Goal: Transaction & Acquisition: Purchase product/service

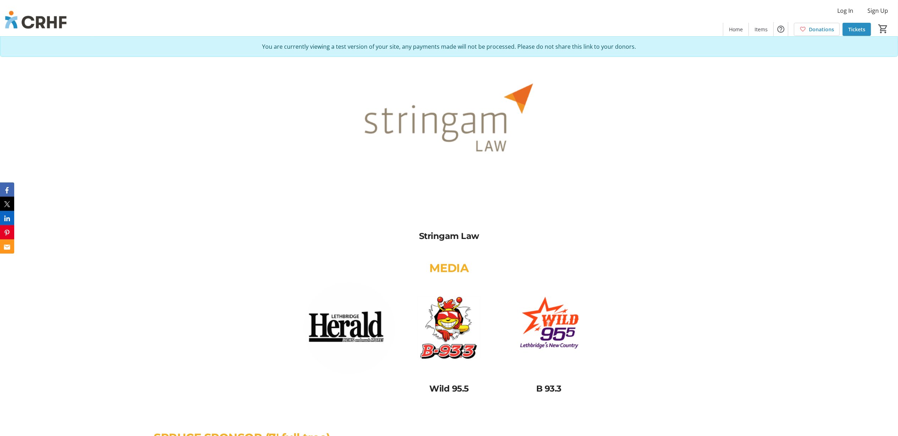
scroll to position [3031, 0]
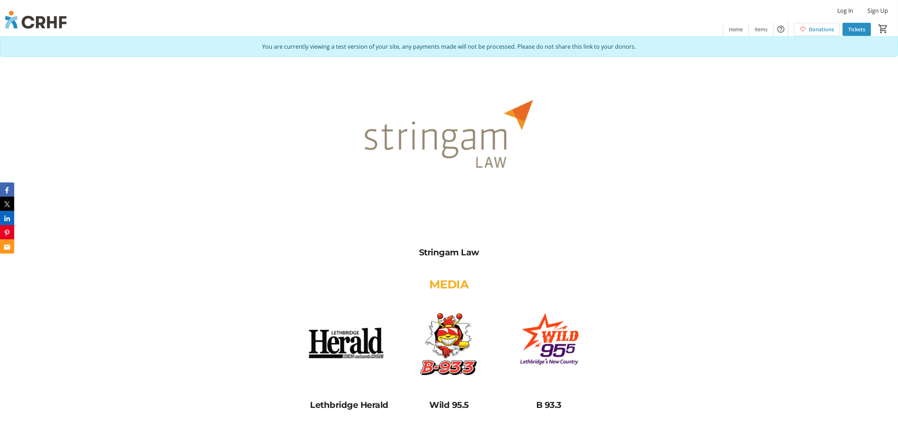
scroll to position [3031, 0]
click at [458, 142] on img at bounding box center [449, 142] width 191 height 191
click at [463, 177] on img at bounding box center [449, 142] width 191 height 191
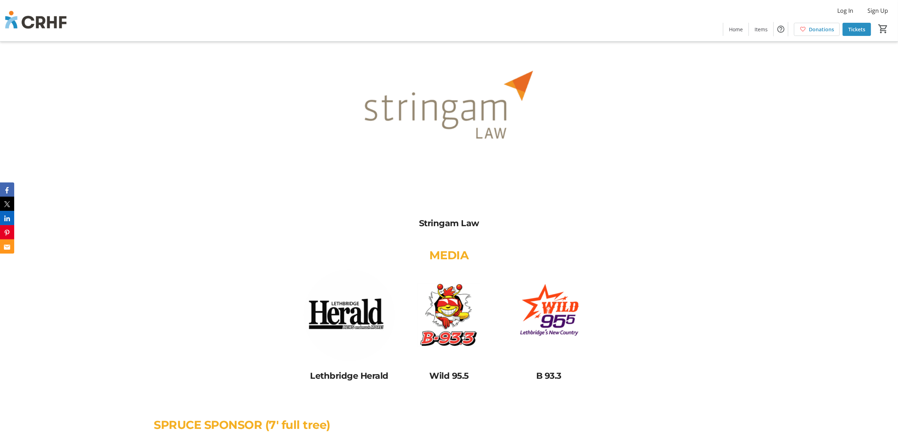
scroll to position [3031, 0]
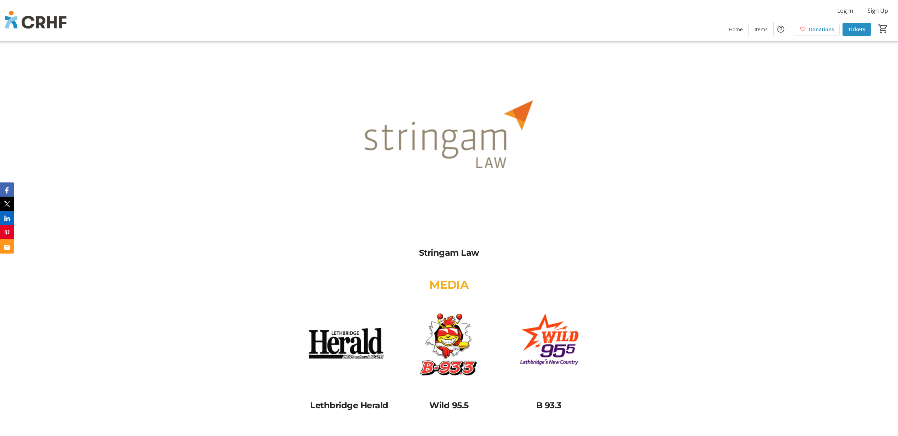
click at [443, 155] on img at bounding box center [449, 142] width 191 height 191
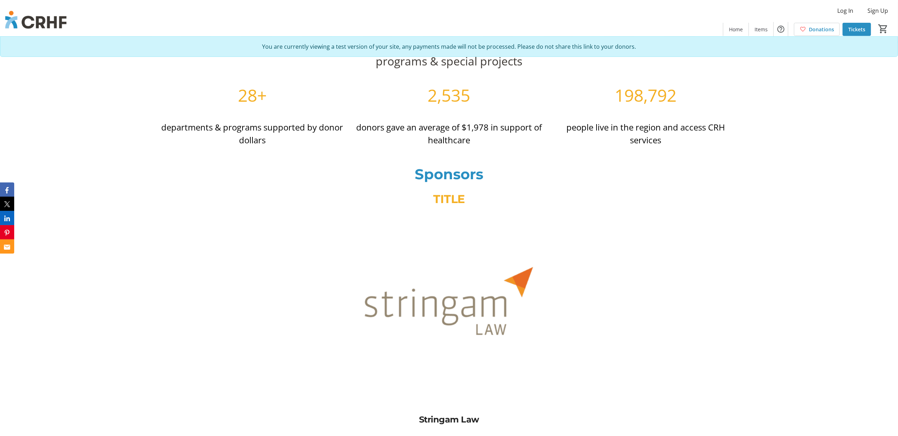
scroll to position [3031, 0]
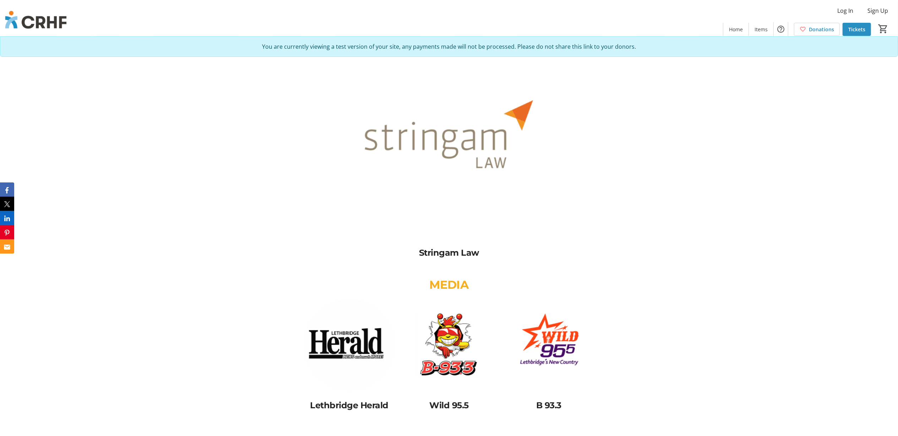
click at [423, 138] on img at bounding box center [449, 142] width 191 height 191
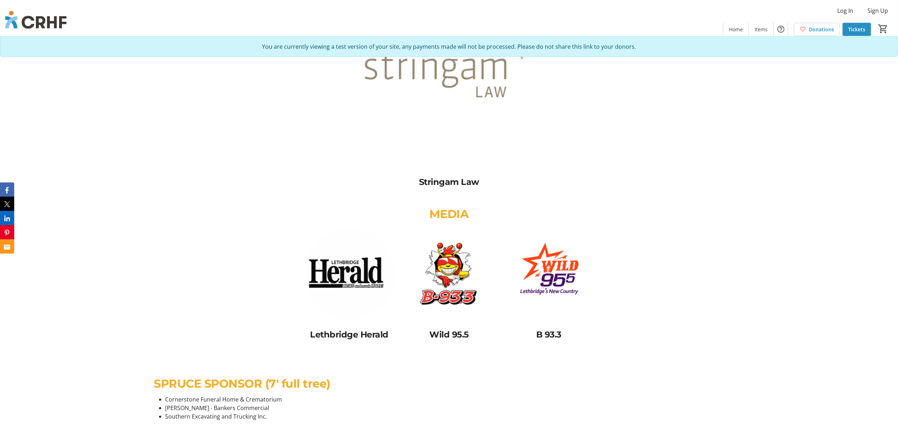
scroll to position [3173, 0]
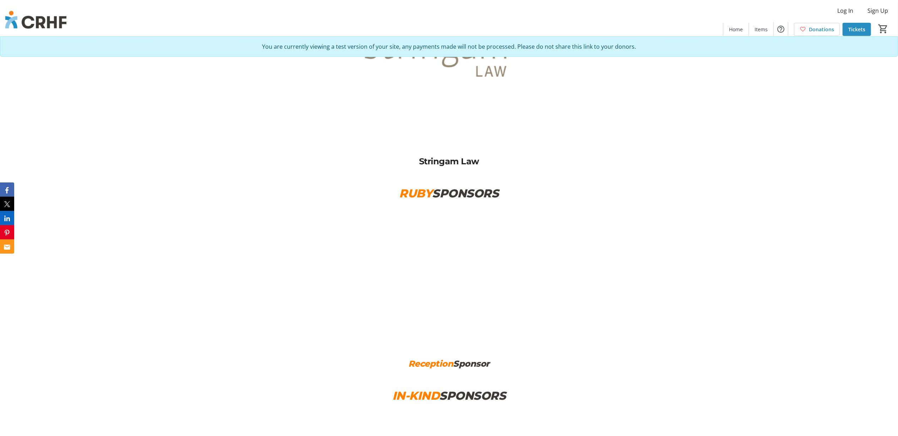
scroll to position [3079, 0]
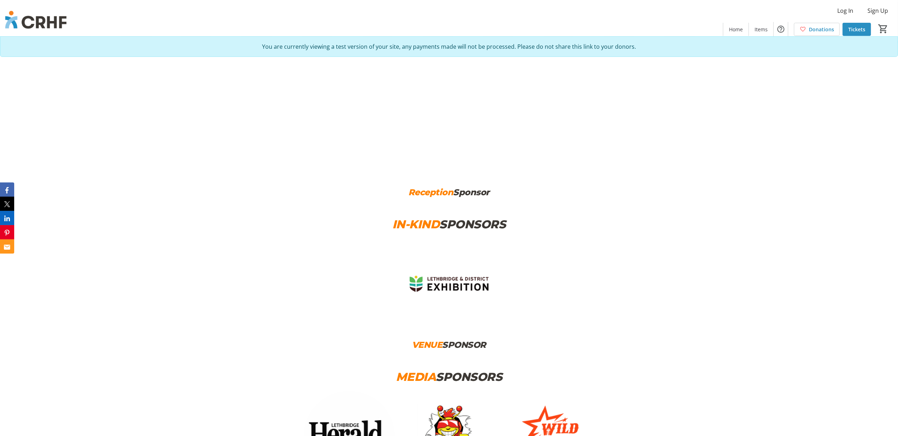
scroll to position [3259, 0]
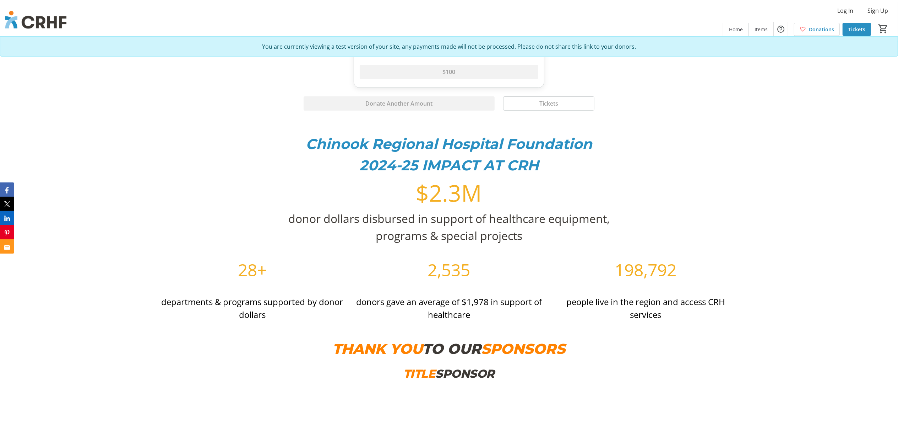
scroll to position [2652, 0]
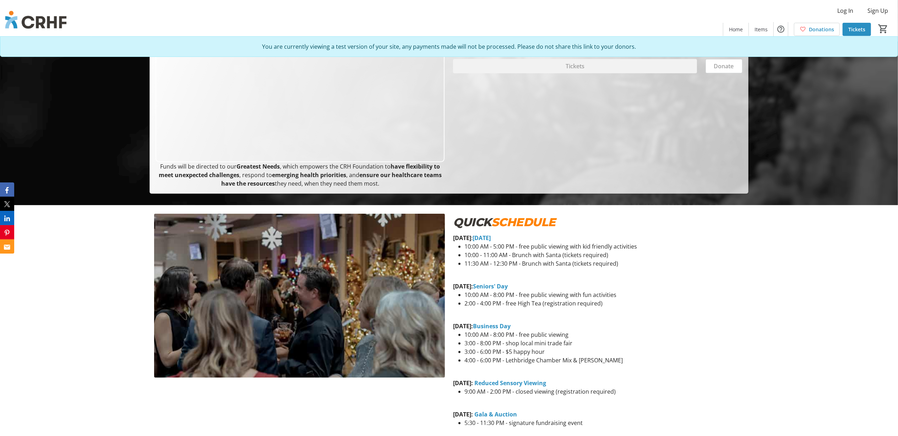
scroll to position [142, 0]
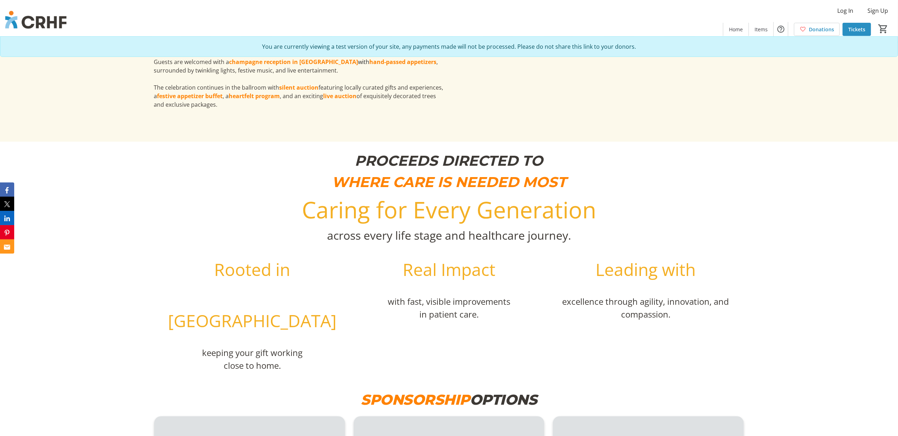
scroll to position [1800, 0]
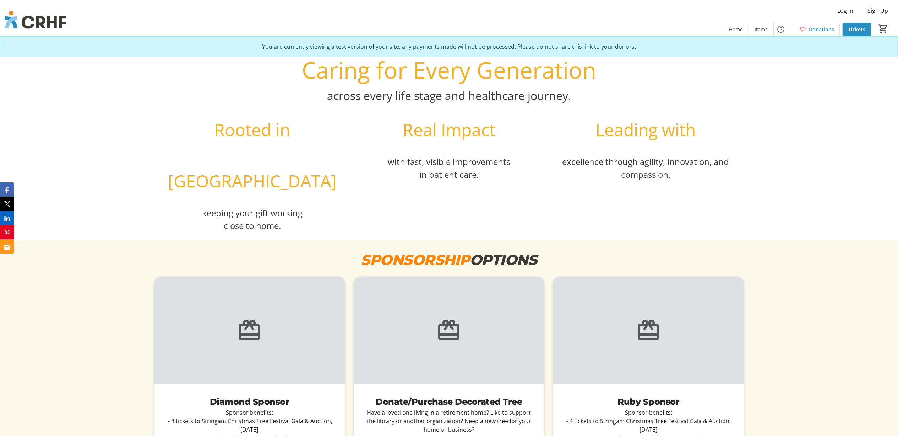
scroll to position [1810, 0]
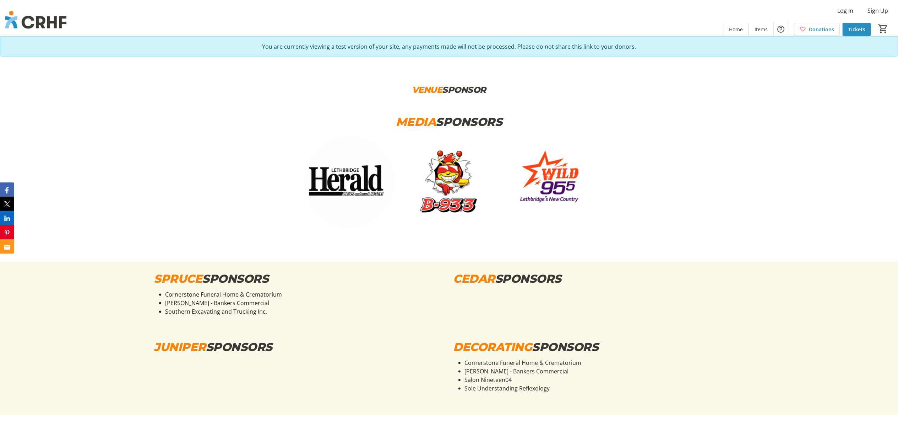
scroll to position [3647, 0]
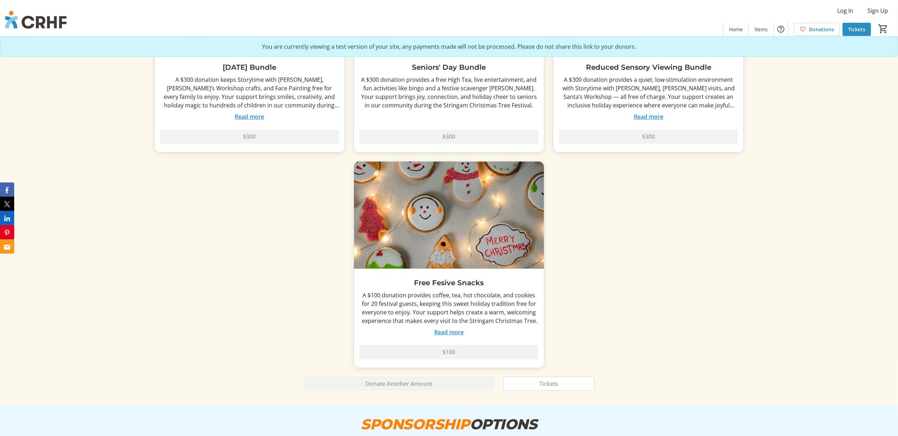
scroll to position [2037, 0]
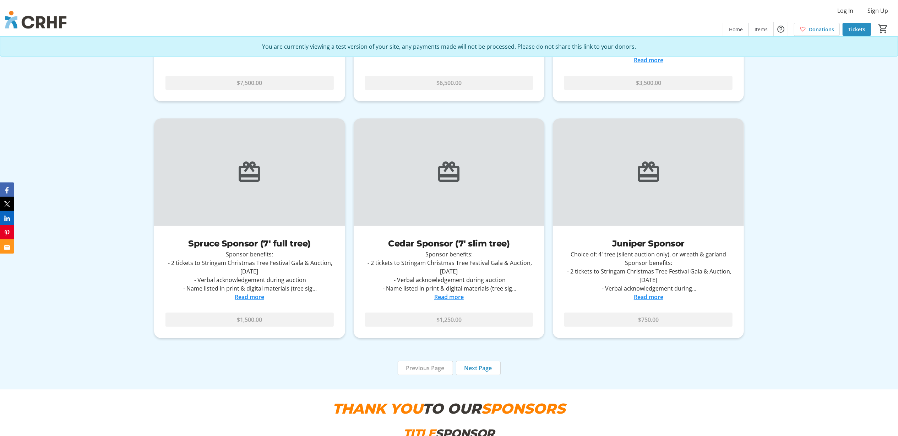
scroll to position [2747, 0]
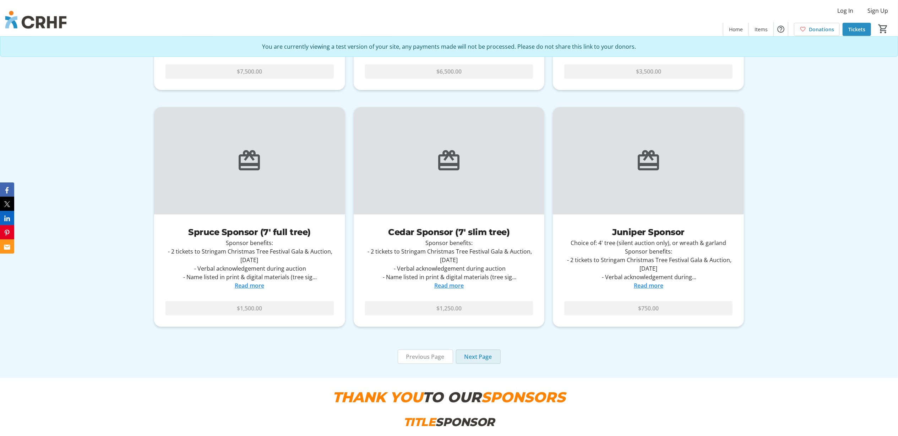
click at [473, 352] on span "Next Page" at bounding box center [479, 356] width 28 height 9
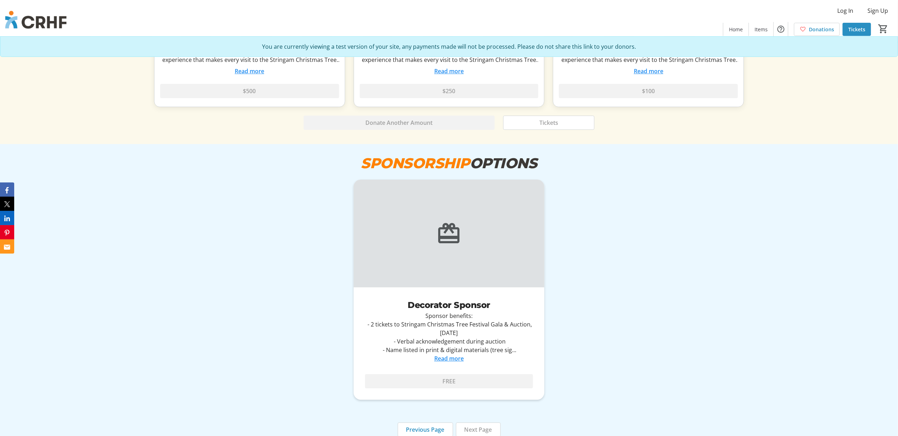
scroll to position [2416, 0]
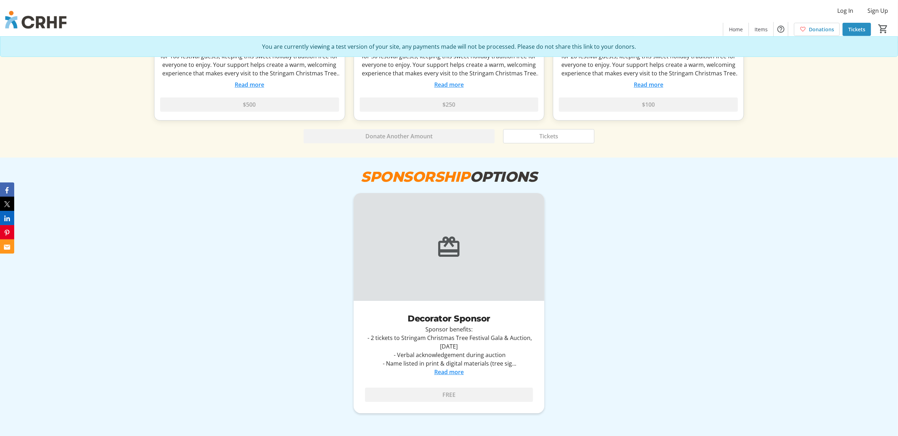
click at [420, 435] on span "Previous Page" at bounding box center [425, 442] width 38 height 9
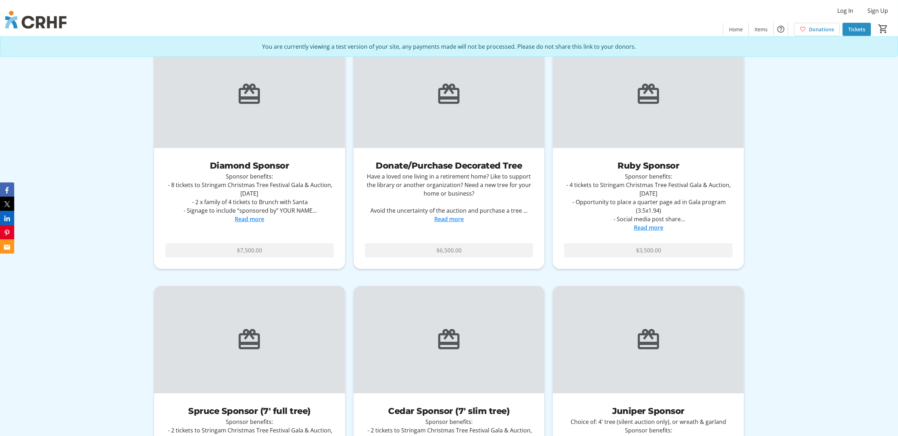
scroll to position [2558, 0]
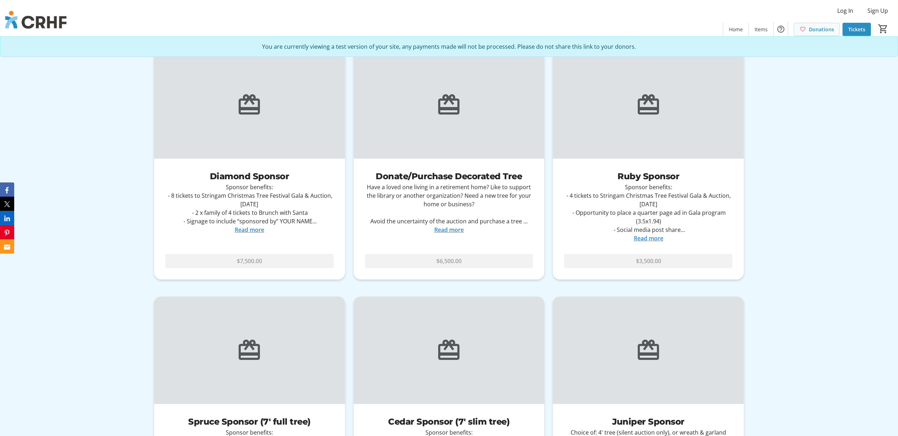
click at [814, 32] on span "Donations" at bounding box center [821, 29] width 25 height 7
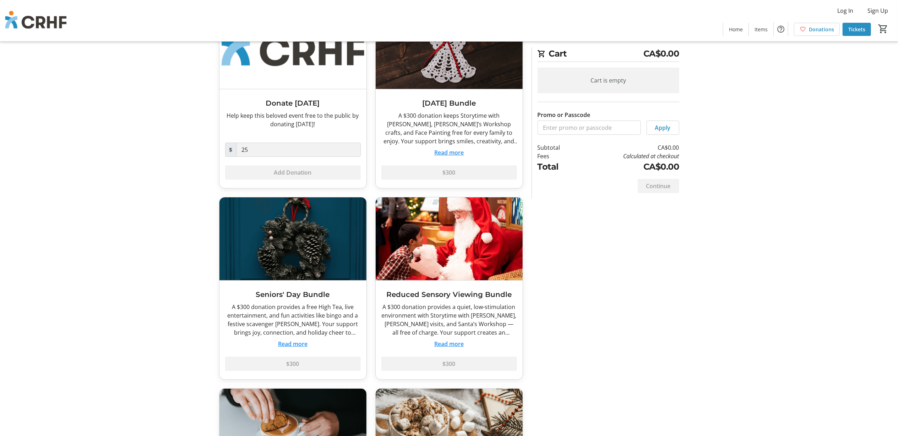
scroll to position [30, 0]
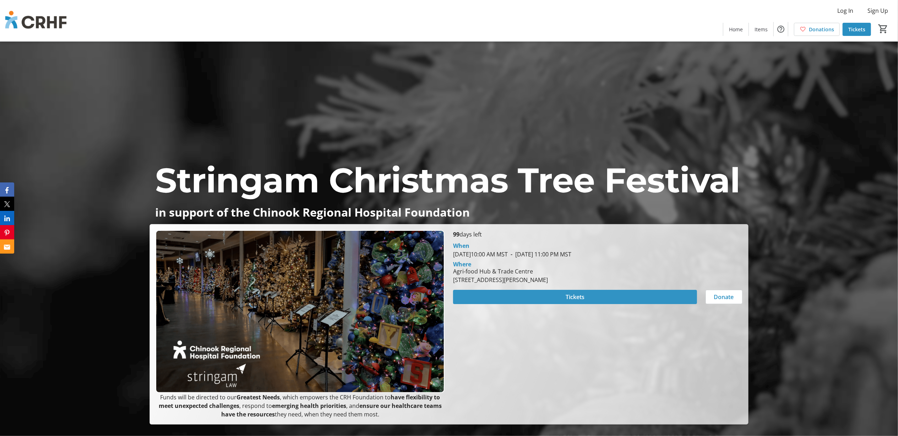
click at [577, 300] on span "Tickets" at bounding box center [575, 296] width 19 height 9
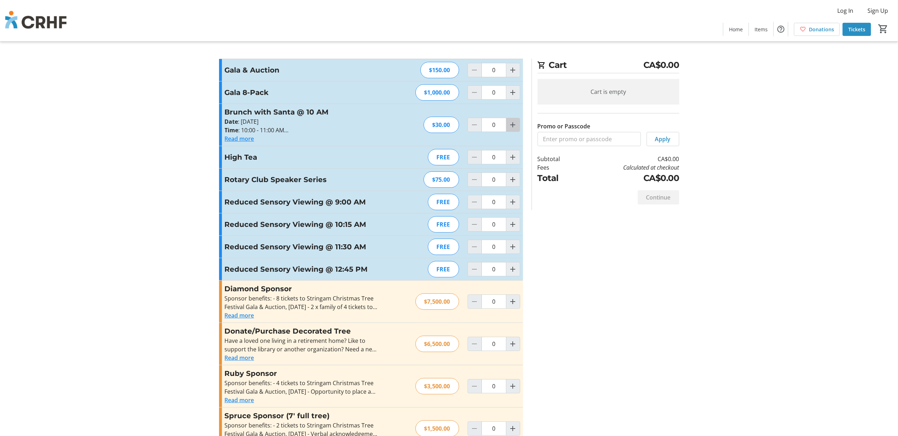
click at [515, 128] on mat-icon "Increment by one" at bounding box center [513, 124] width 9 height 9
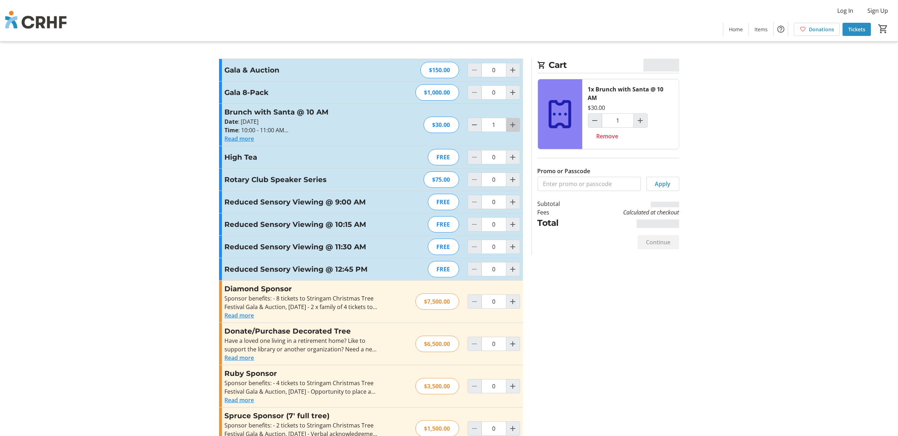
click at [514, 128] on mat-icon "Increment by one" at bounding box center [513, 124] width 9 height 9
type input "5"
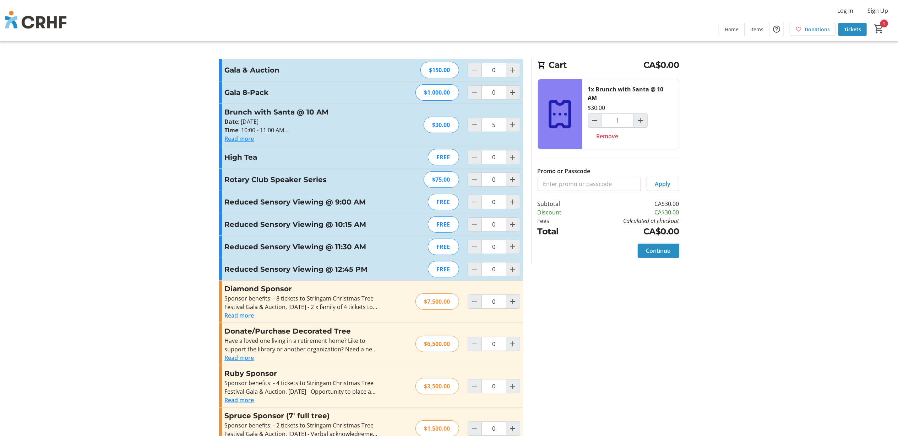
type input "5"
click at [578, 185] on input "Promo or Passcode" at bounding box center [589, 184] width 103 height 14
type input "K"
type input "FreeKids"
click at [658, 182] on span "Apply" at bounding box center [663, 183] width 16 height 9
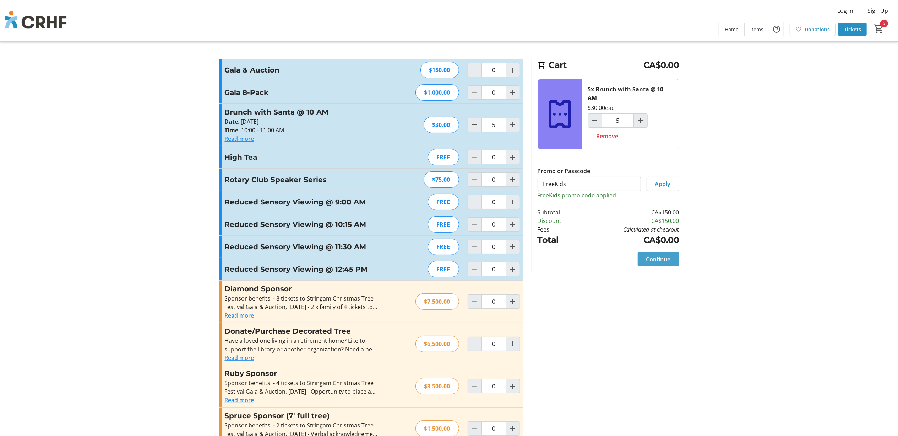
click at [651, 256] on span "Continue" at bounding box center [659, 259] width 25 height 9
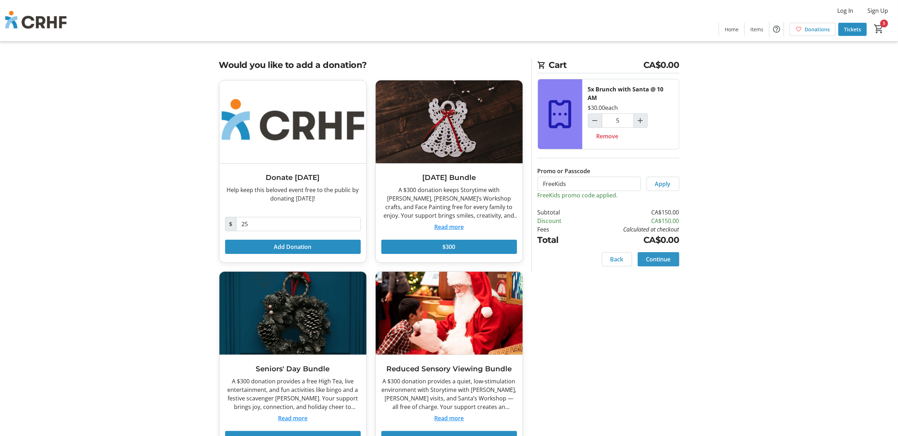
click at [661, 263] on span "Continue" at bounding box center [659, 259] width 25 height 9
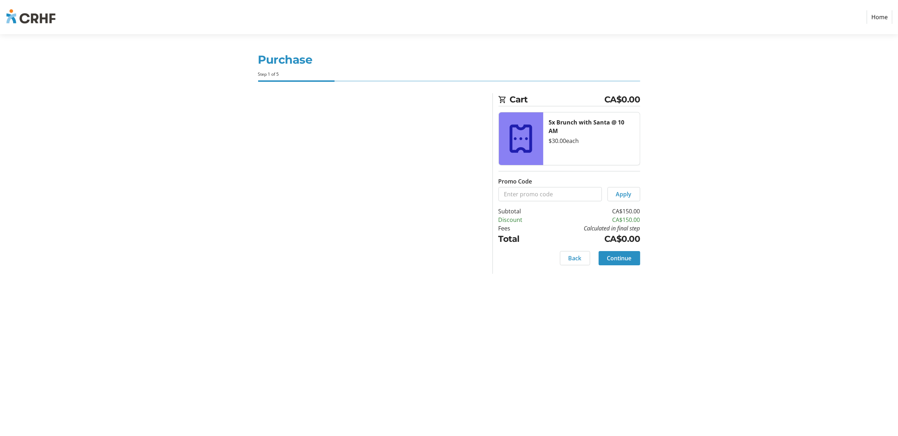
select select "CA"
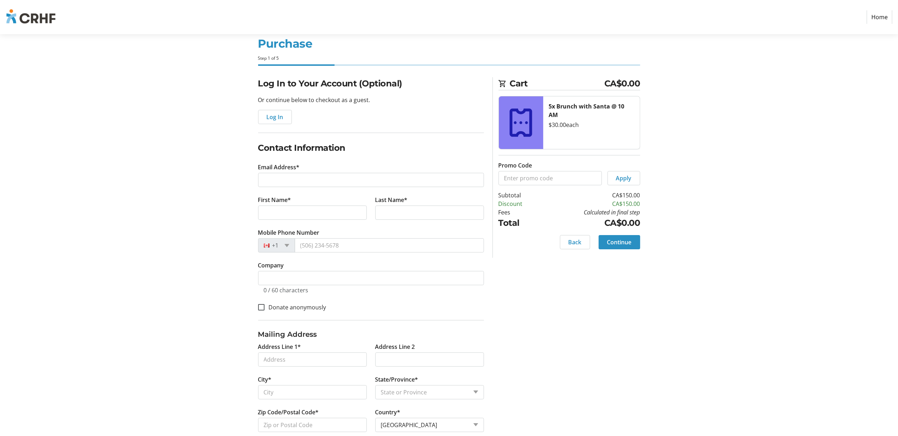
scroll to position [31, 0]
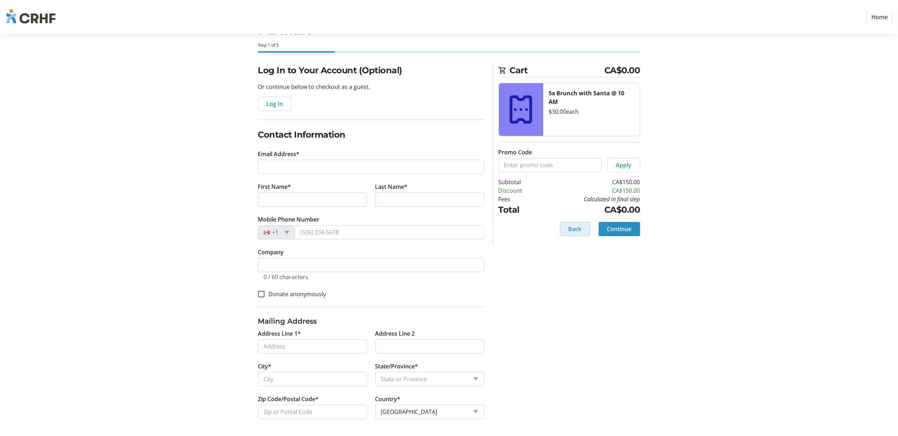
click at [571, 228] on span "Back" at bounding box center [575, 229] width 13 height 9
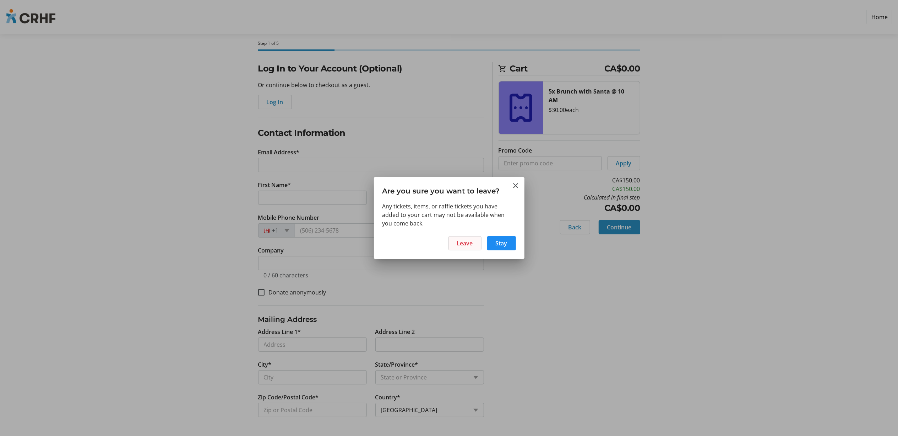
click at [464, 243] on span "Leave" at bounding box center [465, 243] width 16 height 9
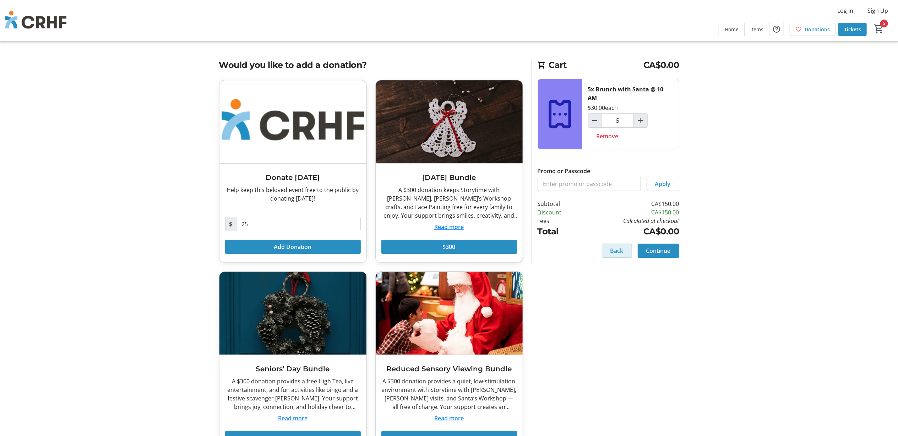
click at [611, 252] on span "Back" at bounding box center [617, 250] width 13 height 9
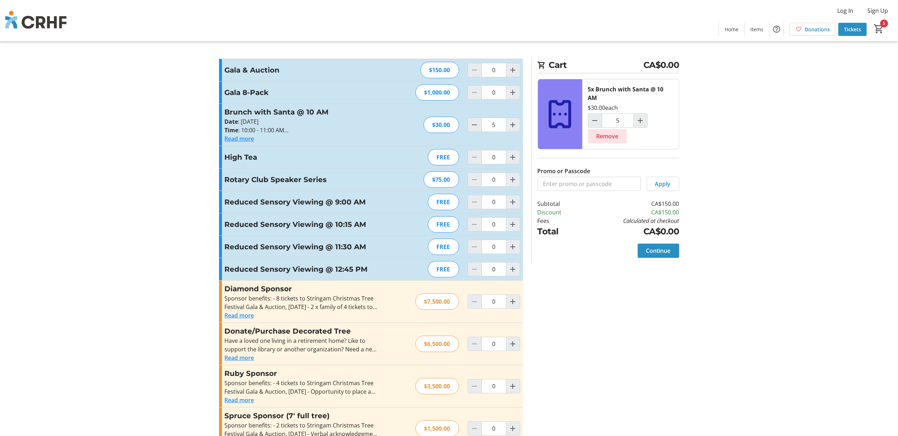
click at [608, 135] on span "Remove" at bounding box center [608, 136] width 22 height 9
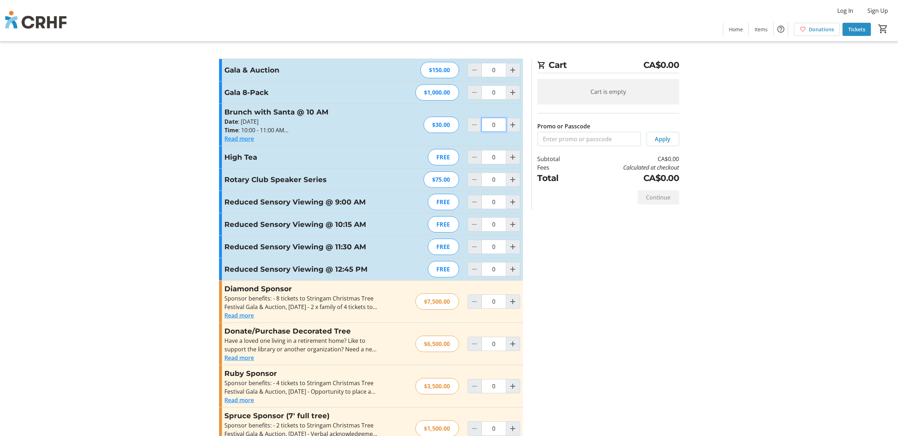
drag, startPoint x: 504, startPoint y: 130, endPoint x: 488, endPoint y: 130, distance: 16.0
click at [488, 130] on input "0" at bounding box center [494, 125] width 25 height 14
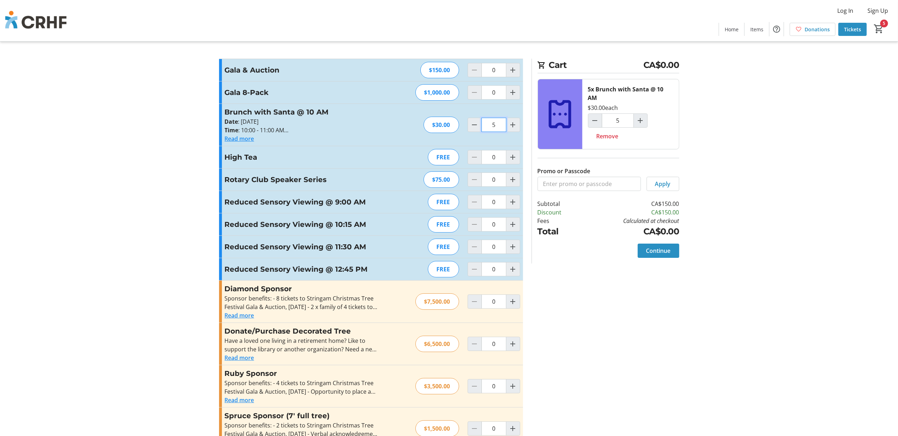
type input "5"
click at [699, 224] on tr-checkout-feature-upsell-ui "Cart CA$0.00 5x Brunch with Santa @ 10 AM $30.00 each 5 Remove Promo or Passcod…" at bounding box center [449, 271] width 898 height 542
click at [652, 254] on span "Continue" at bounding box center [659, 250] width 25 height 9
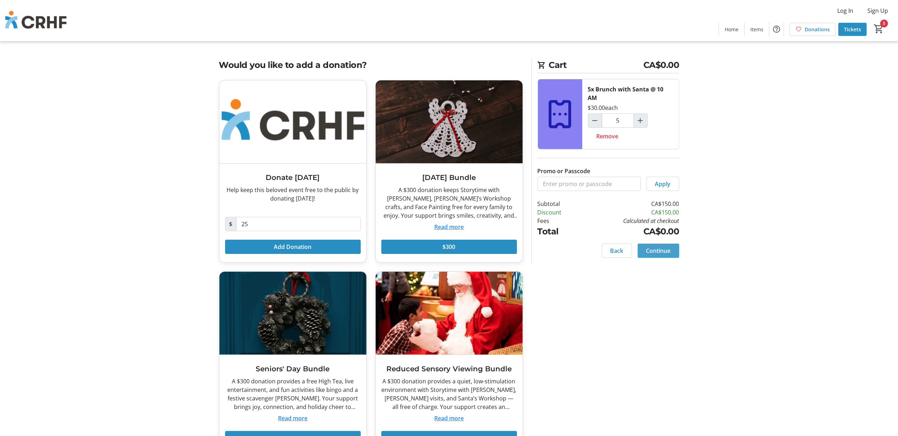
click at [658, 250] on span "Continue" at bounding box center [659, 250] width 25 height 9
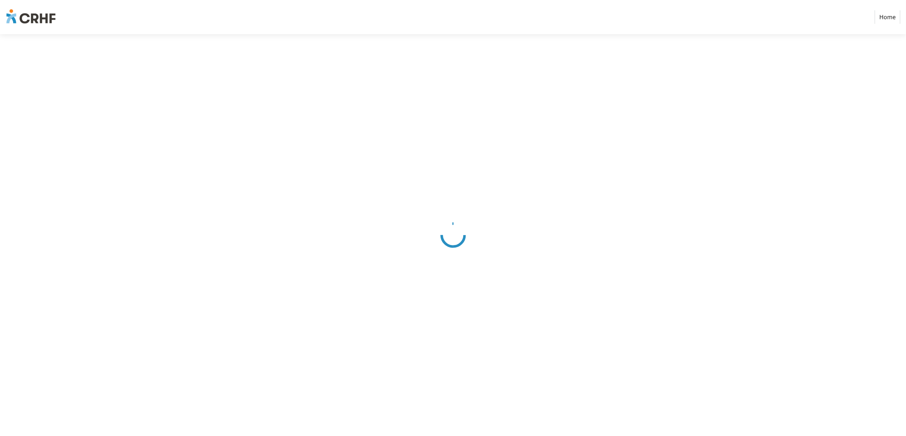
select select "CA"
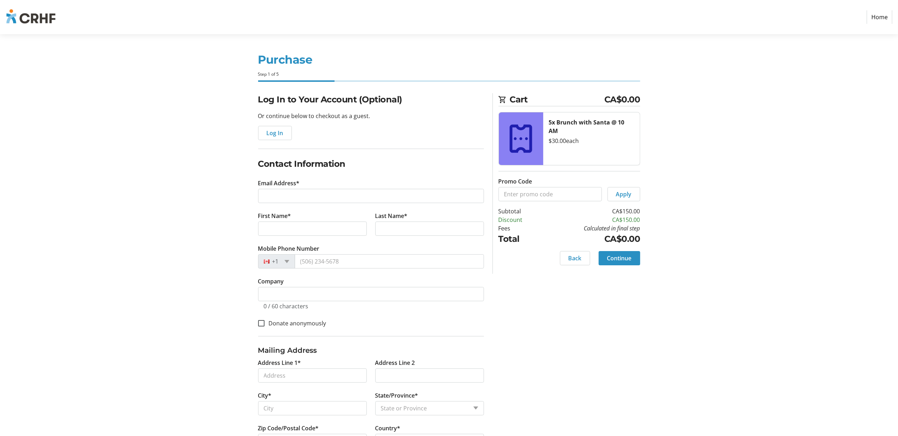
click at [881, 18] on link "Home" at bounding box center [880, 16] width 26 height 13
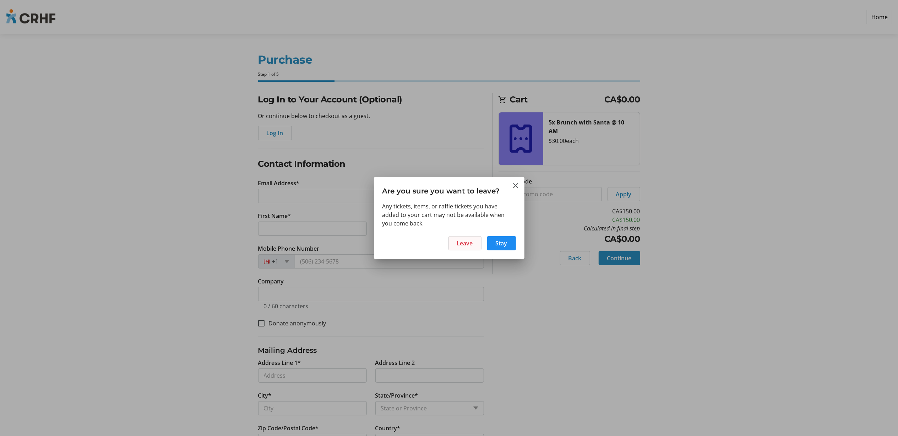
drag, startPoint x: 464, startPoint y: 246, endPoint x: 467, endPoint y: 242, distance: 4.8
click at [464, 246] on span "Leave" at bounding box center [465, 243] width 16 height 9
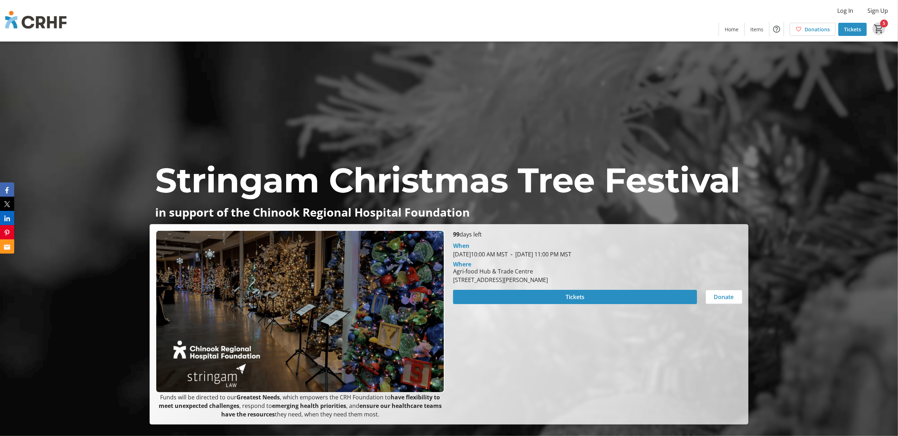
click at [883, 27] on mat-icon "5" at bounding box center [879, 28] width 11 height 11
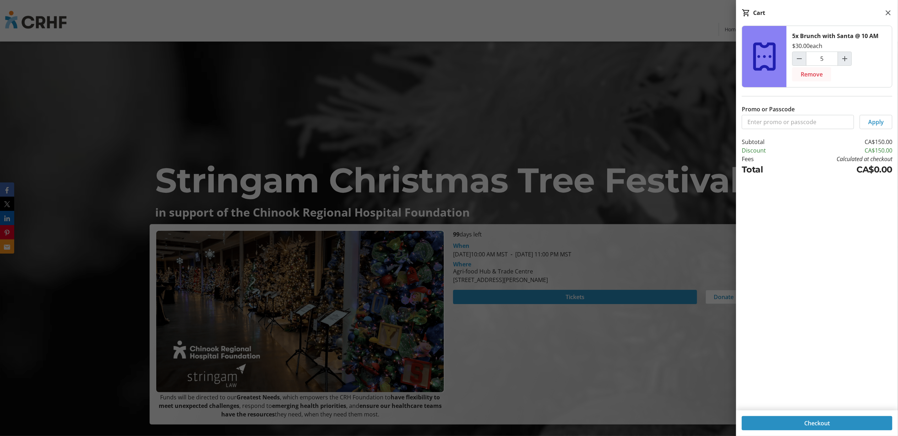
click at [806, 73] on span "Remove" at bounding box center [812, 74] width 22 height 9
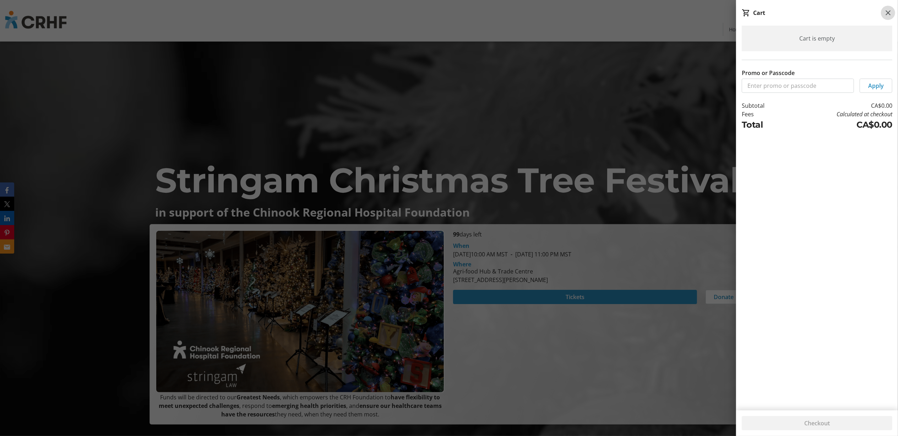
click at [890, 9] on mat-icon at bounding box center [888, 13] width 9 height 9
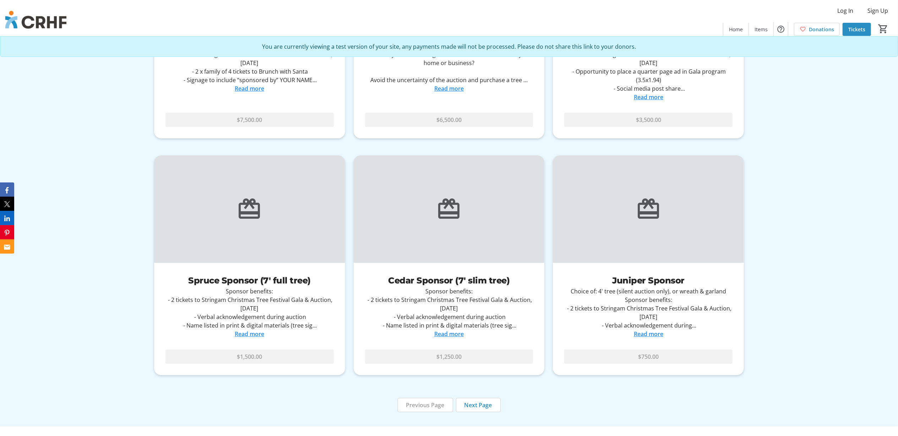
scroll to position [2700, 0]
click at [477, 395] on span at bounding box center [479, 403] width 44 height 17
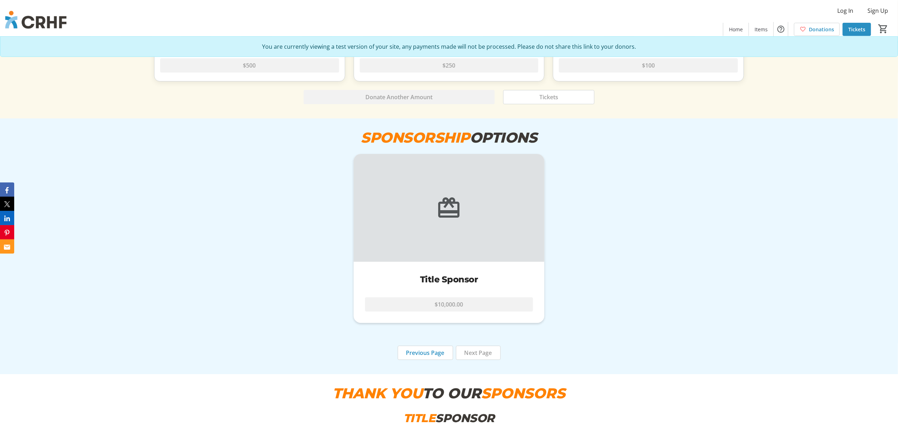
scroll to position [2463, 0]
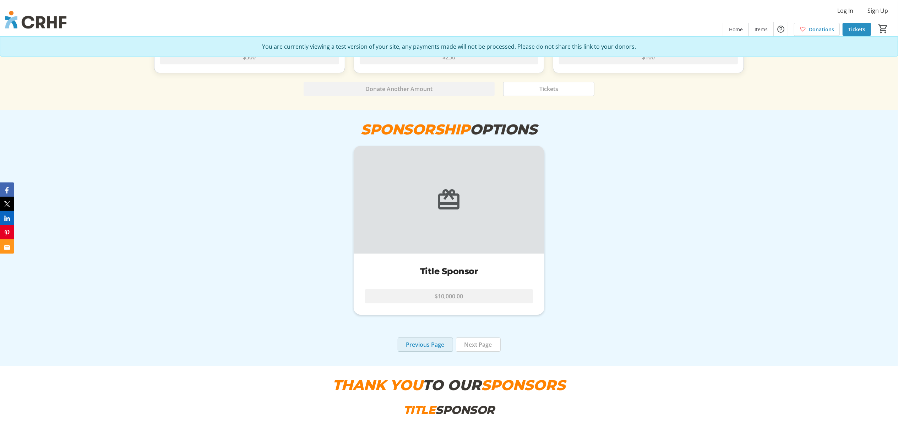
click at [423, 340] on span "Previous Page" at bounding box center [425, 344] width 38 height 9
